Goal: Transaction & Acquisition: Purchase product/service

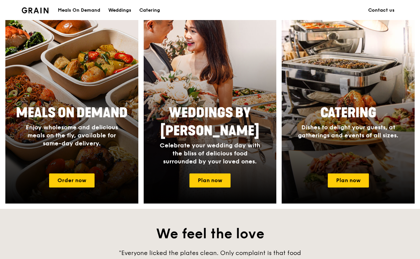
scroll to position [263, 0]
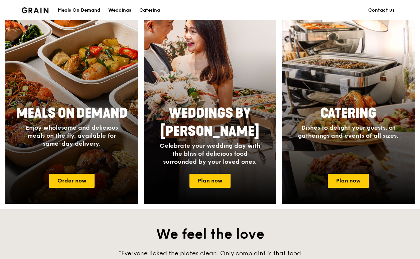
click at [94, 136] on span "Enjoy wholesome and delicious meals on the fly, available for same-day delivery." at bounding box center [72, 135] width 92 height 23
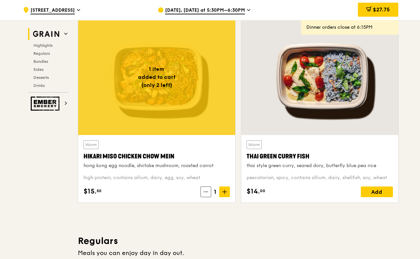
scroll to position [235, 0]
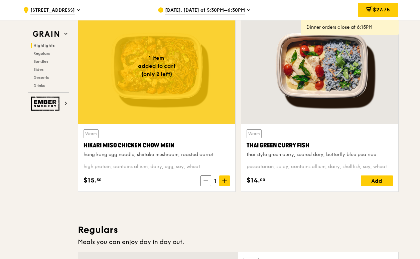
drag, startPoint x: 82, startPoint y: 147, endPoint x: 210, endPoint y: 147, distance: 128.2
click at [210, 147] on div "Warm Hikari Miso Chicken Chow Mein hong kong egg noodle, shiitake mushroom, roa…" at bounding box center [156, 157] width 157 height 67
copy div "Hikari Miso Chicken Chow Mein"
click at [293, 104] on div at bounding box center [319, 66] width 157 height 116
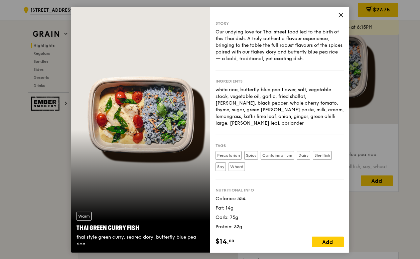
click at [339, 14] on icon at bounding box center [341, 15] width 6 height 6
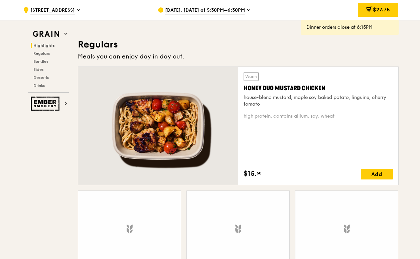
scroll to position [424, 0]
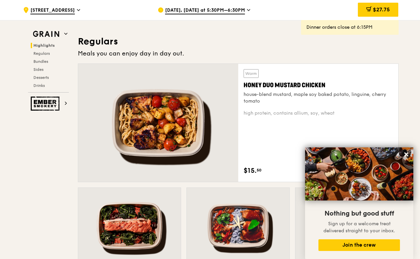
drag, startPoint x: 243, startPoint y: 84, endPoint x: 327, endPoint y: 84, distance: 84.1
click at [327, 84] on div "Warm Honey Duo Mustard Chicken house-blend mustard, maple soy baked potato, lin…" at bounding box center [318, 123] width 160 height 118
copy div "Honey Duo Mustard Chicken"
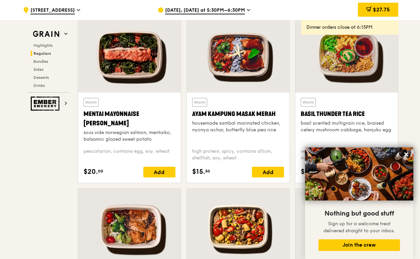
scroll to position [597, 0]
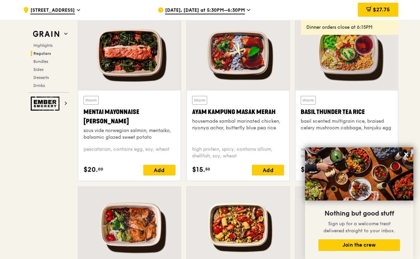
drag, startPoint x: 82, startPoint y: 111, endPoint x: 114, endPoint y: 119, distance: 32.5
click at [114, 120] on div "Warm Mentai Mayonnaise Aburi Salmon sous vide norwegian salmon, mentaiko, balsa…" at bounding box center [129, 135] width 102 height 90
copy div "Mentai Mayonnaise [PERSON_NAME]"
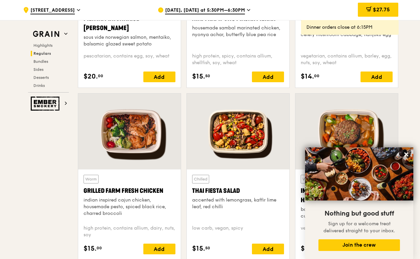
scroll to position [693, 0]
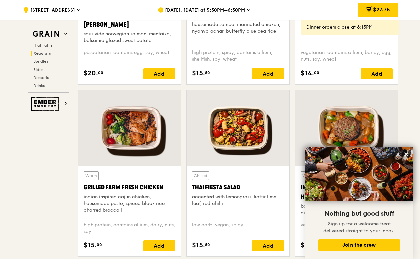
drag, startPoint x: 80, startPoint y: 185, endPoint x: 166, endPoint y: 187, distance: 85.5
click at [166, 187] on div "Warm Grilled Farm Fresh Chicken indian inspired cajun chicken, housemade pesto,…" at bounding box center [129, 211] width 102 height 90
copy div "Grilled Farm Fresh Chicken"
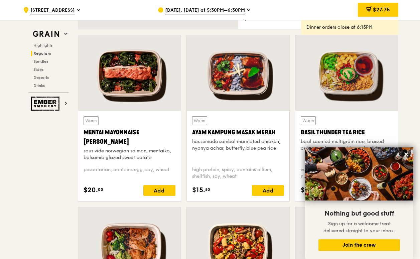
scroll to position [574, 0]
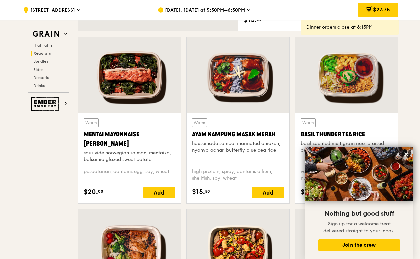
drag, startPoint x: 81, startPoint y: 133, endPoint x: 129, endPoint y: 141, distance: 48.5
click at [129, 141] on div "Warm Mentai Mayonnaise Aburi Salmon sous vide norwegian salmon, mentaiko, balsa…" at bounding box center [129, 158] width 102 height 90
copy div "Mentai Mayonnaise [PERSON_NAME]"
